Goal: Task Accomplishment & Management: Complete application form

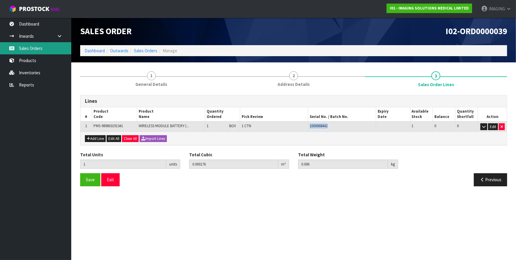
click at [35, 47] on link "Sales Orders" at bounding box center [35, 48] width 71 height 12
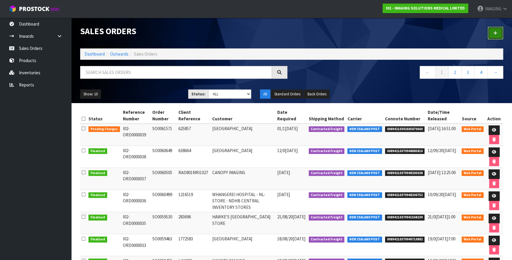
click at [502, 29] on link at bounding box center [495, 33] width 15 height 13
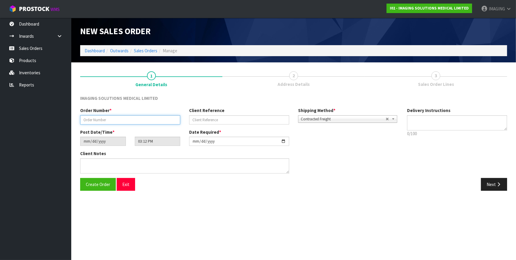
click at [118, 118] on input "text" at bounding box center [130, 119] width 100 height 9
type input "SO0061615"
click at [233, 120] on input "text" at bounding box center [239, 119] width 100 height 9
type input "626343"
click at [493, 186] on button "Next" at bounding box center [494, 184] width 26 height 13
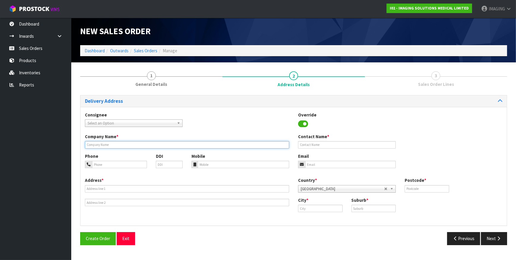
click at [107, 142] on input "text" at bounding box center [187, 144] width 204 height 7
type input "ALLEVIA [MEDICAL_DATA]"
click at [113, 165] on input "tel" at bounding box center [119, 164] width 55 height 7
click at [120, 167] on input "tel" at bounding box center [119, 164] width 55 height 7
paste input "09 630 3324"
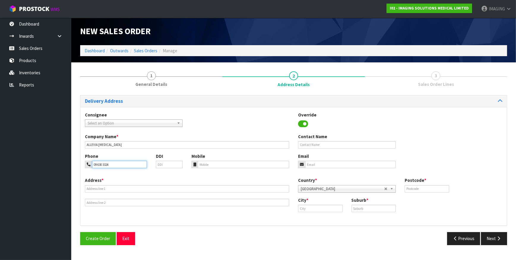
type input "09 630 3324"
click at [317, 163] on input "email" at bounding box center [350, 164] width 91 height 7
click at [335, 164] on input "email" at bounding box center [350, 164] width 91 height 7
paste input "[EMAIL_ADDRESS][DOMAIN_NAME]"
type input "[EMAIL_ADDRESS][DOMAIN_NAME]"
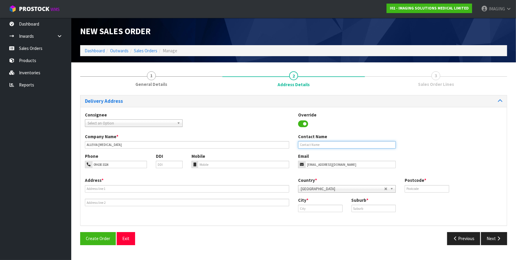
click at [319, 144] on input "text" at bounding box center [347, 144] width 98 height 7
type input "[PERSON_NAME]NICE"
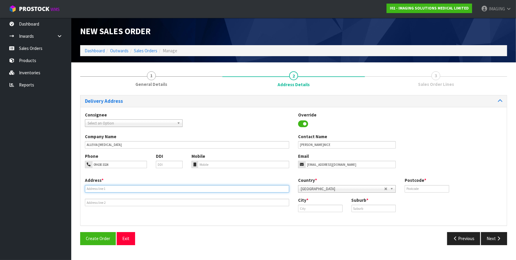
click at [114, 188] on input "text" at bounding box center [187, 188] width 204 height 7
click at [124, 189] on input "text" at bounding box center [187, 188] width 204 height 7
paste input "[STREET_ADDRESS]"
type input "[STREET_ADDRESS]"
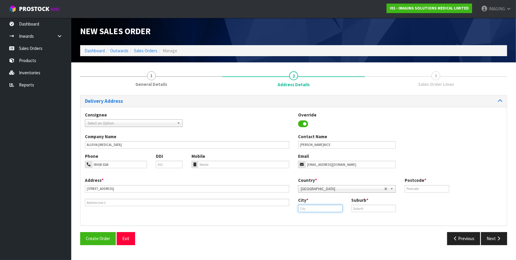
click at [320, 207] on input "text" at bounding box center [320, 208] width 45 height 7
type input "Epsom"
type input "[GEOGRAPHIC_DATA]"
click at [437, 190] on input "text" at bounding box center [427, 188] width 45 height 7
type input "1023"
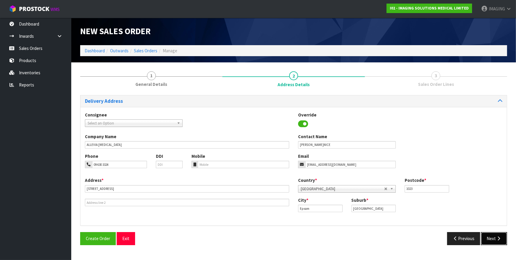
click at [505, 239] on button "Next" at bounding box center [494, 238] width 26 height 13
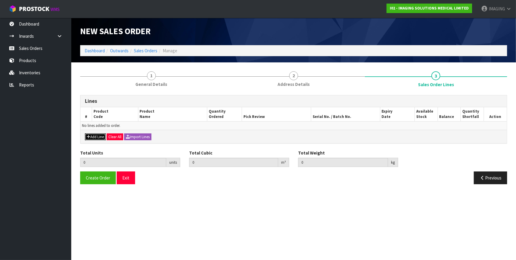
click at [95, 136] on button "Add Line" at bounding box center [95, 136] width 21 height 7
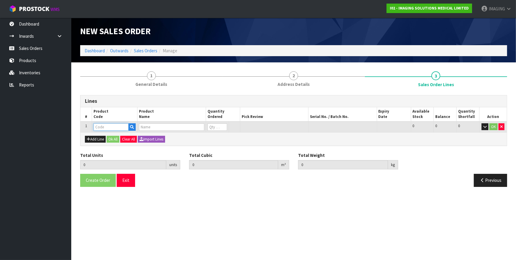
click at [102, 127] on input "text" at bounding box center [111, 126] width 35 height 7
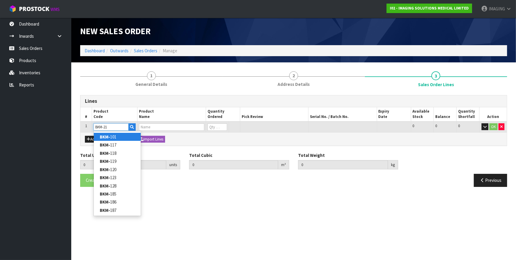
type input "BKM-217"
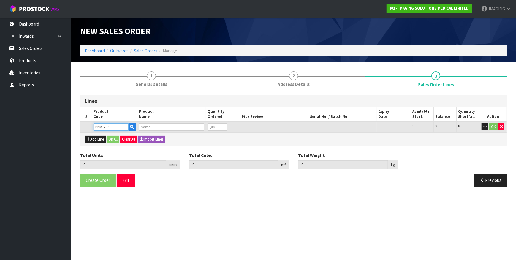
type input "0.000000"
type input "0.000"
type input "GUIDELINES® 7X 7.5 GRID (CASE OF 15)"
type input "0"
type input "BKM-217"
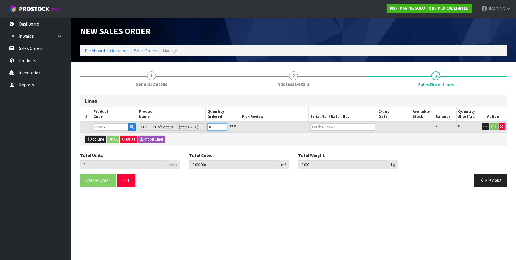
type input "4"
type input "0.005672"
type input "1.12"
type input "4"
click at [343, 138] on link "217.24000414" at bounding box center [334, 137] width 47 height 8
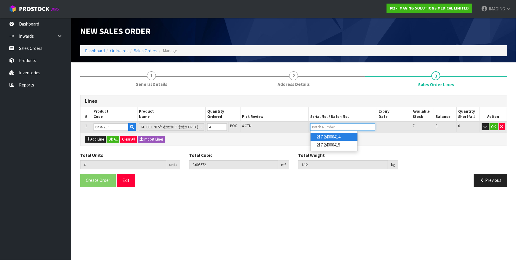
type input "217.24000414"
click at [494, 127] on button "OK" at bounding box center [494, 126] width 8 height 7
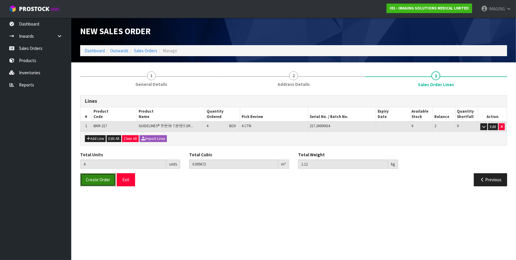
click at [98, 177] on span "Create Order" at bounding box center [98, 180] width 24 height 6
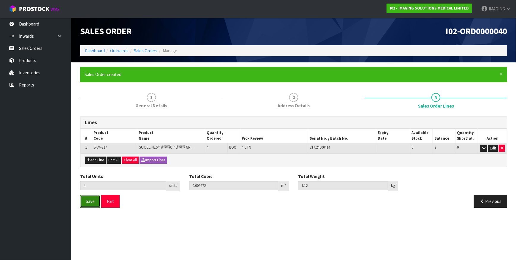
click at [89, 199] on span "Save" at bounding box center [90, 201] width 9 height 6
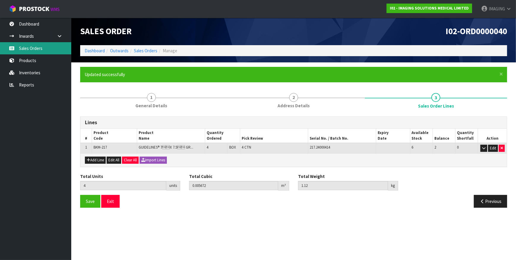
click at [35, 48] on link "Sales Orders" at bounding box center [35, 48] width 71 height 12
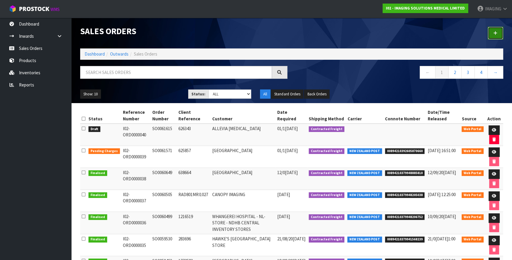
click at [492, 33] on link at bounding box center [495, 33] width 15 height 13
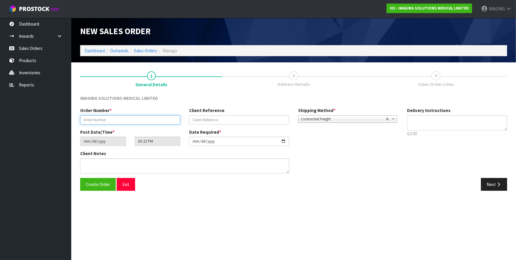
click at [127, 117] on input "text" at bounding box center [130, 119] width 100 height 9
type input "SO0061616"
type input "LAK203"
click at [103, 182] on span "Create Order" at bounding box center [98, 184] width 24 height 6
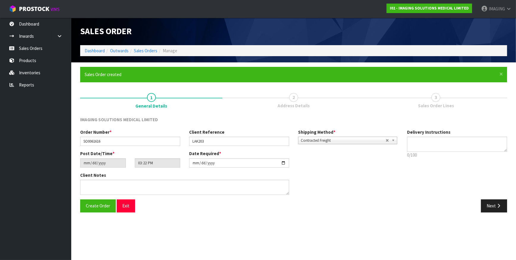
type input "18:22:00.000"
click at [503, 205] on button "Next" at bounding box center [494, 205] width 26 height 13
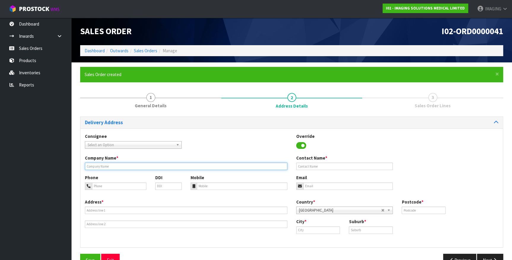
click at [110, 164] on input "text" at bounding box center [186, 165] width 203 height 7
type input "CANOPY IMAGING"
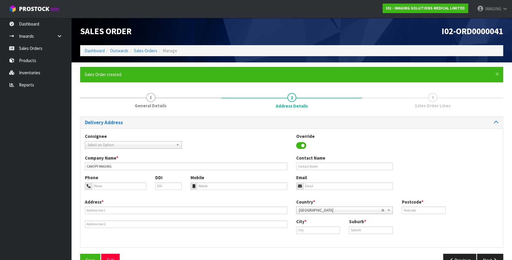
click at [258, 246] on div "Consignee 000001.BAY MECHANICS - BAY MECHANICS 000001A - BRAKE & TRANSMISSION N…" at bounding box center [291, 187] width 423 height 119
click at [241, 186] on input "tel" at bounding box center [242, 185] width 91 height 7
paste input "64 2108512389"
type input "64 2108512389"
click at [318, 184] on input "email" at bounding box center [349, 185] width 90 height 7
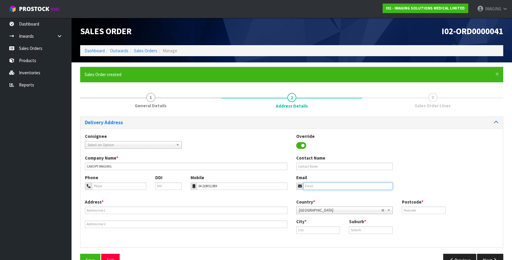
click at [319, 183] on input "email" at bounding box center [349, 185] width 90 height 7
paste input "[EMAIL_ADDRESS][DOMAIN_NAME]"
type input "[EMAIL_ADDRESS][DOMAIN_NAME]"
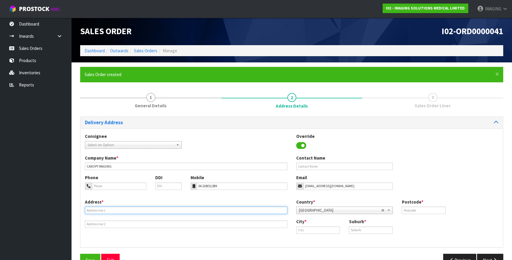
click at [92, 209] on input "text" at bounding box center [186, 209] width 203 height 7
click at [122, 210] on input "text" at bounding box center [186, 209] width 203 height 7
paste input "[STREET_ADDRESS]"
type input "[STREET_ADDRESS]"
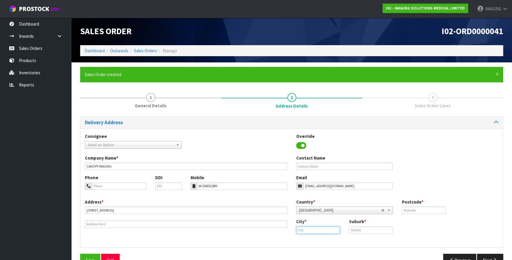
click at [325, 230] on input "text" at bounding box center [318, 229] width 44 height 7
paste input "Rotorua"
click at [371, 231] on input "text" at bounding box center [371, 229] width 44 height 7
click at [330, 232] on input "Rotorua" at bounding box center [318, 229] width 44 height 7
type input "Rotorua"
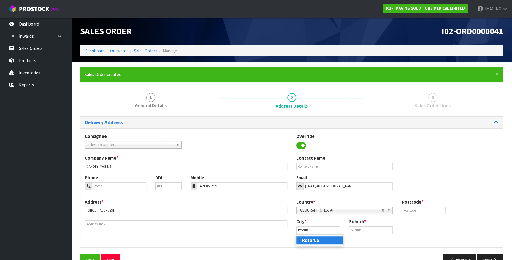
click at [320, 238] on link "Rotorua" at bounding box center [319, 240] width 47 height 8
click at [369, 228] on input "text" at bounding box center [371, 229] width 44 height 7
paste input "ROTORUA"
type input "ROTORUA"
click at [410, 206] on div "Postcode *" at bounding box center [423, 206] width 53 height 15
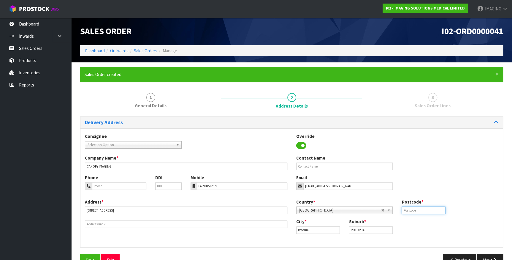
click at [411, 211] on input "text" at bounding box center [424, 209] width 44 height 7
type input "3010"
click at [437, 160] on div "Company Name * CANOPY IMAGING Contact Name" at bounding box center [291, 165] width 423 height 20
click at [193, 243] on div "Consignee 000001.BAY MECHANICS - BAY MECHANICS 000001A - BRAKE & TRANSMISSION N…" at bounding box center [291, 187] width 423 height 119
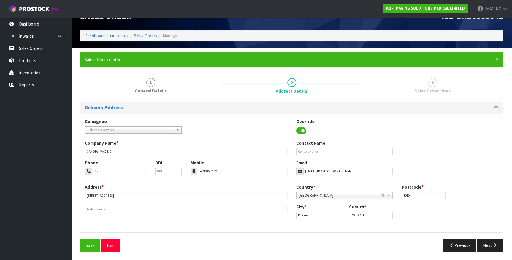
scroll to position [15, 0]
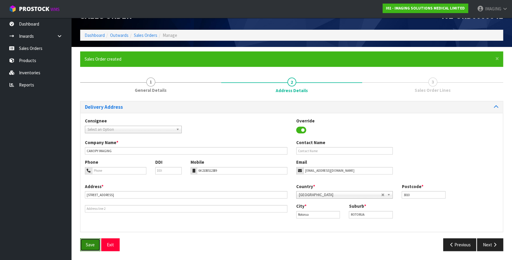
click at [92, 247] on span "Save" at bounding box center [90, 245] width 9 height 6
click at [495, 241] on button "Next" at bounding box center [490, 244] width 26 height 13
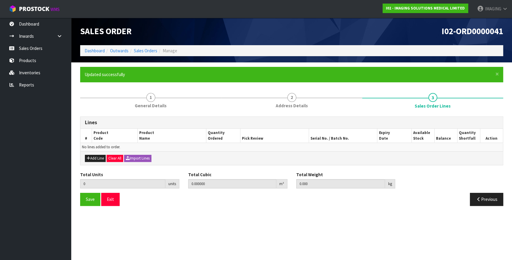
scroll to position [0, 0]
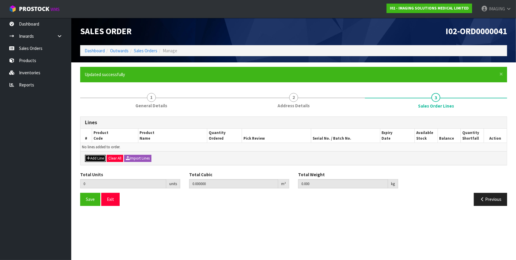
click at [94, 156] on button "Add Line" at bounding box center [95, 158] width 21 height 7
type input "0"
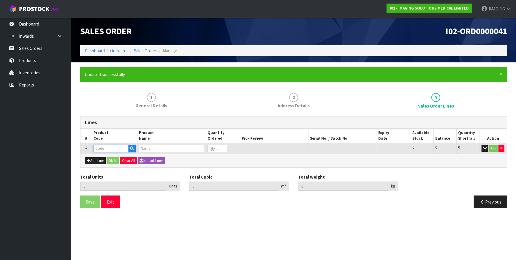
click at [110, 148] on input "text" at bounding box center [111, 148] width 35 height 7
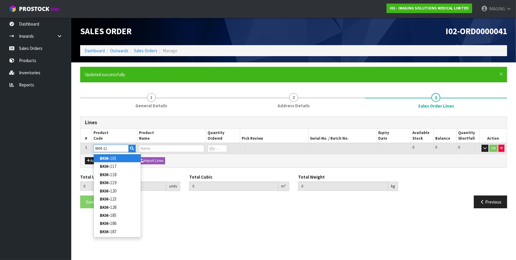
type input "BKM-117"
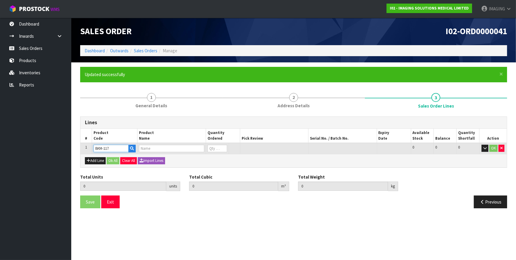
type input "0.000000"
type input "0.000"
type input "GUIDELINES® 4X 5 GRID (CASE OF 20)"
type input "0"
type input "BKM-117"
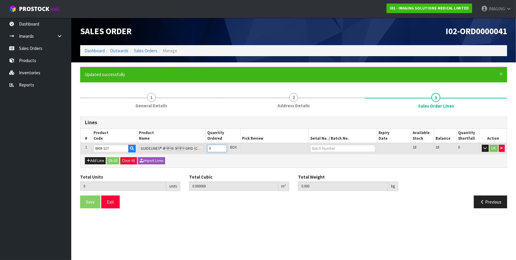
click at [219, 146] on input "0" at bounding box center [217, 148] width 20 height 7
type input "0"
type input "2"
type input "0.001296"
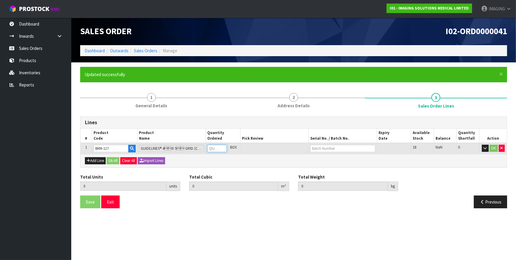
type input "0.26"
type input "2"
click at [342, 160] on link "117.24000249" at bounding box center [334, 158] width 47 height 8
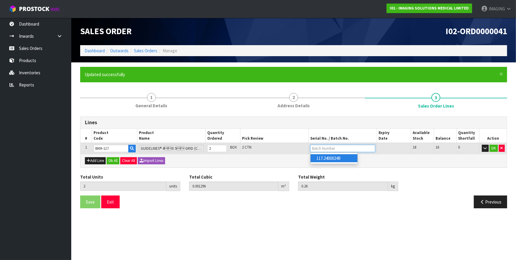
type input "117.24000249"
click at [94, 159] on button "Add Line" at bounding box center [95, 160] width 21 height 7
type input "0"
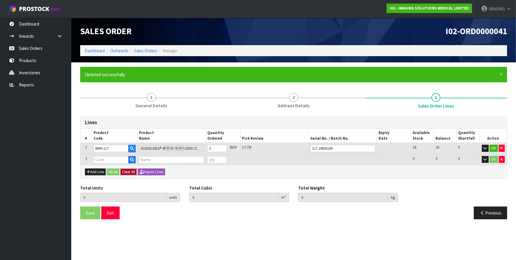
click at [135, 171] on button "Clear All" at bounding box center [128, 171] width 17 height 7
click at [355, 147] on input "117.24000249" at bounding box center [342, 148] width 65 height 7
click at [494, 145] on button "OK" at bounding box center [494, 148] width 8 height 7
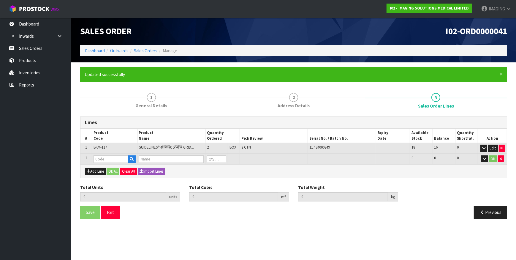
click at [400, 179] on div "Lines # Product Code Product Name Quantity Ordered Pick Review Serial No. / Bat…" at bounding box center [293, 169] width 427 height 107
click at [207, 222] on section "× Close Updated successfully 1 General Details 2 Address Details 3 Sales Order …" at bounding box center [293, 144] width 445 height 165
click at [438, 175] on div "Add Line Ok All Clear All Import Lines" at bounding box center [293, 170] width 427 height 13
click at [38, 48] on link "Sales Orders" at bounding box center [35, 48] width 71 height 12
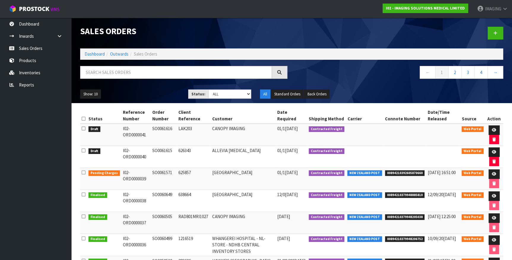
click at [358, 18] on nav "Toggle navigation ProStock WMS I02 - IMAGING SOLUTIONS MEDICAL LIMITED IMAGING …" at bounding box center [256, 9] width 512 height 18
